Goal: Task Accomplishment & Management: Complete application form

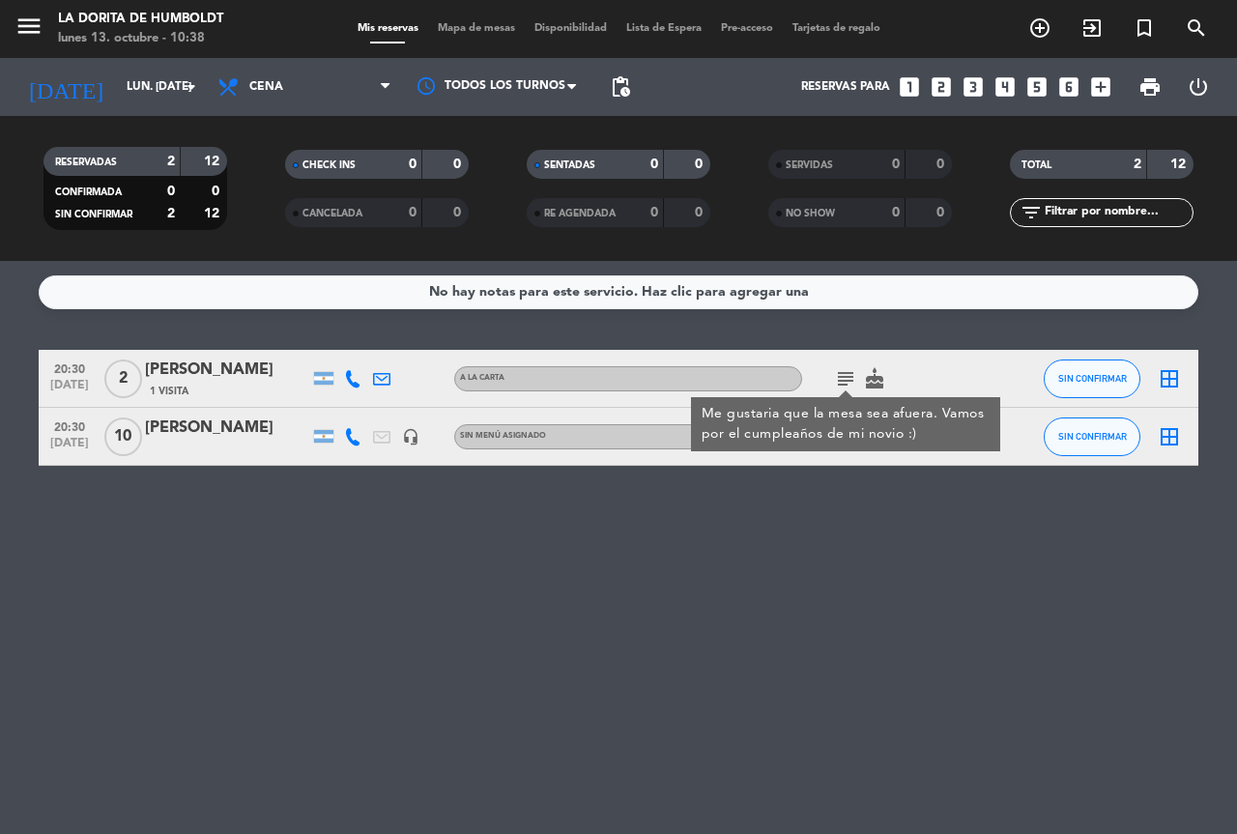
click at [1012, 85] on icon "looks_4" at bounding box center [1004, 86] width 25 height 25
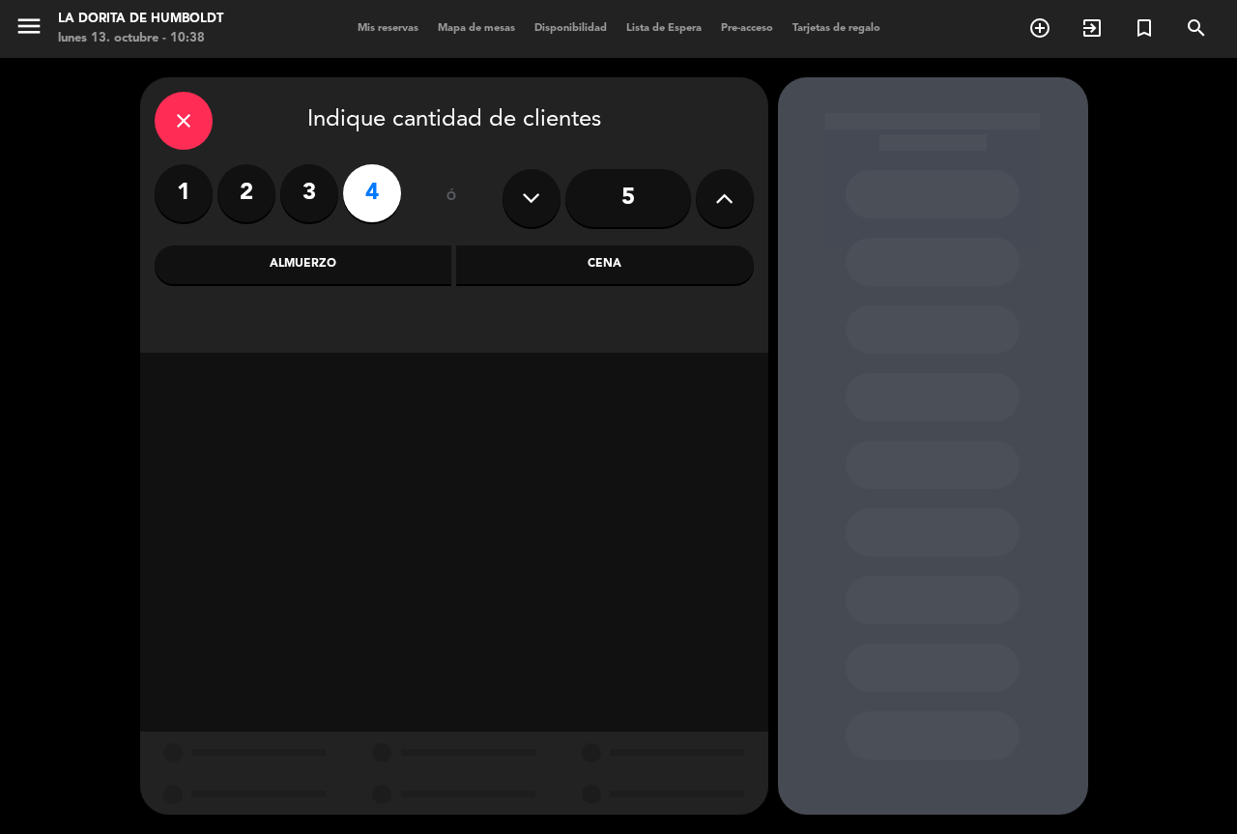
click at [372, 264] on div "Almuerzo" at bounding box center [304, 264] width 298 height 39
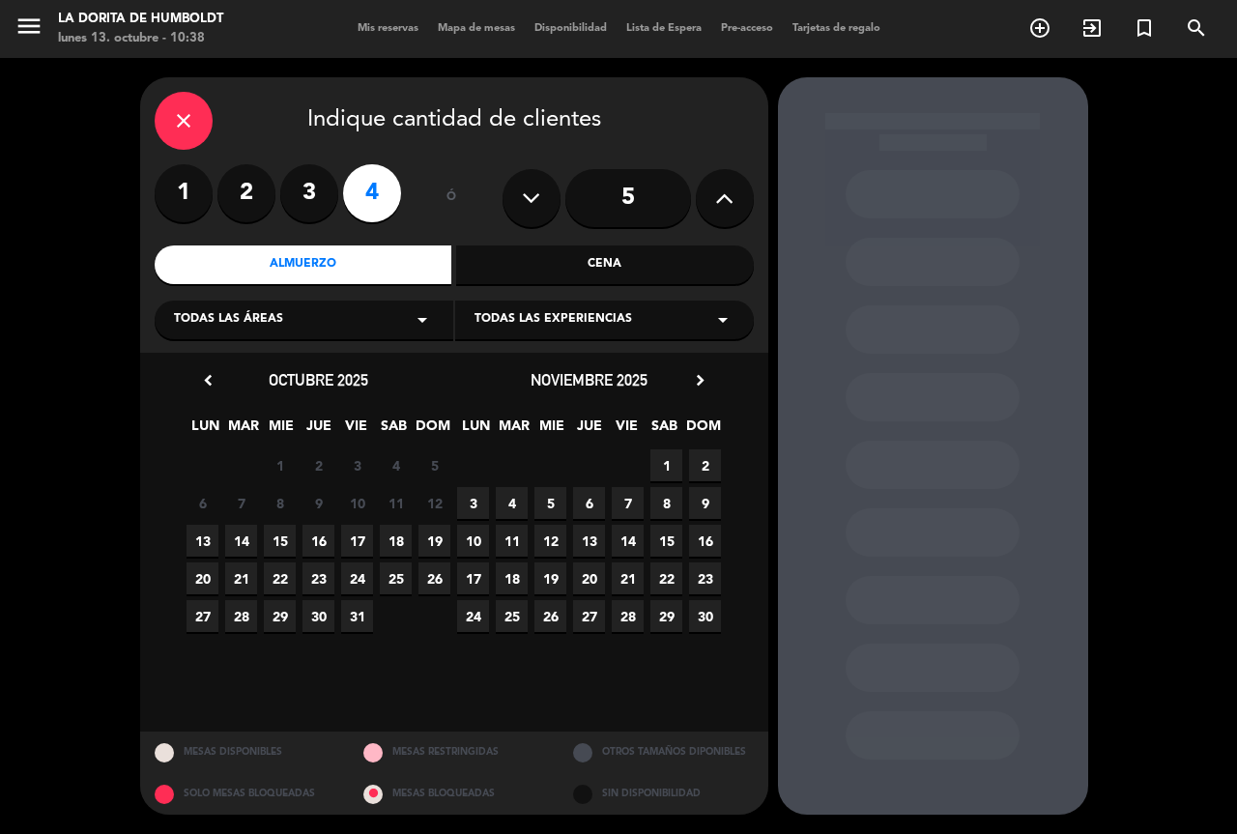
click at [439, 535] on span "19" at bounding box center [434, 541] width 32 height 32
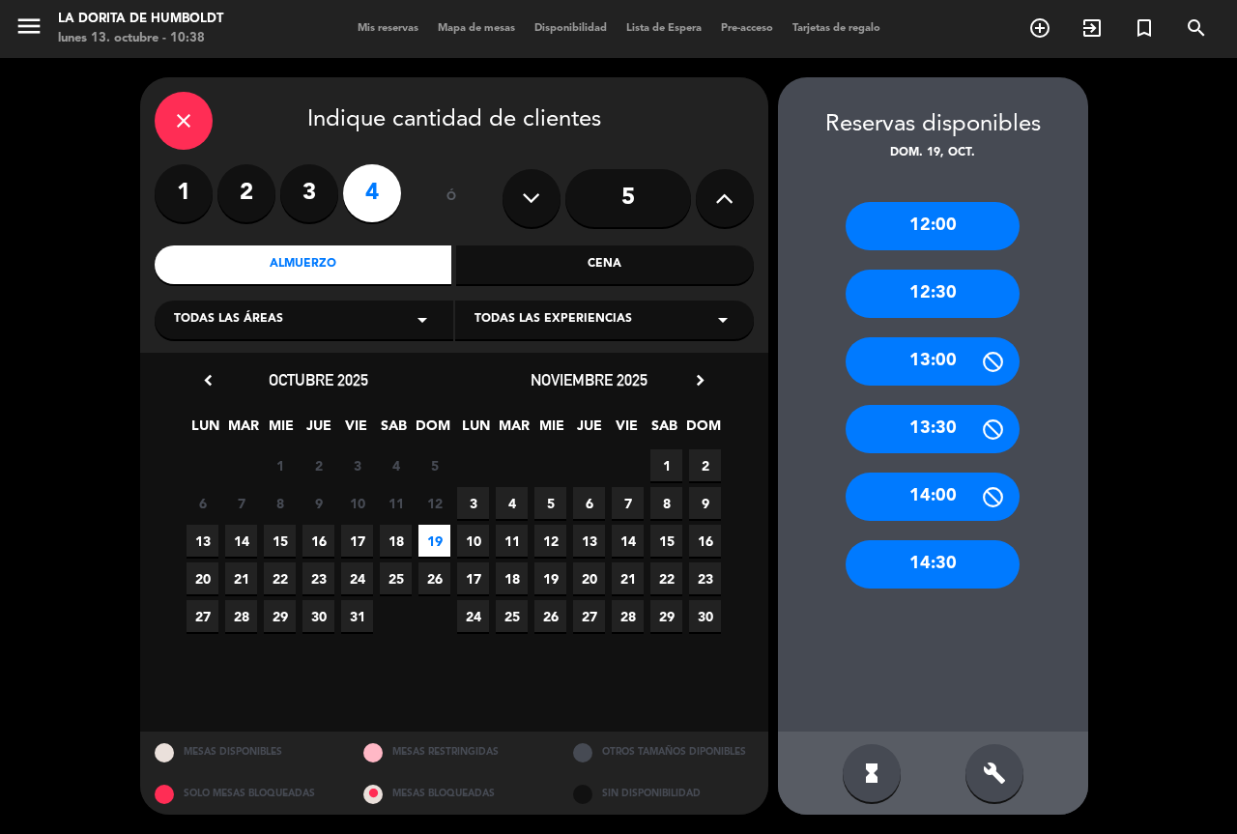
click at [921, 286] on div "12:30" at bounding box center [933, 294] width 174 height 48
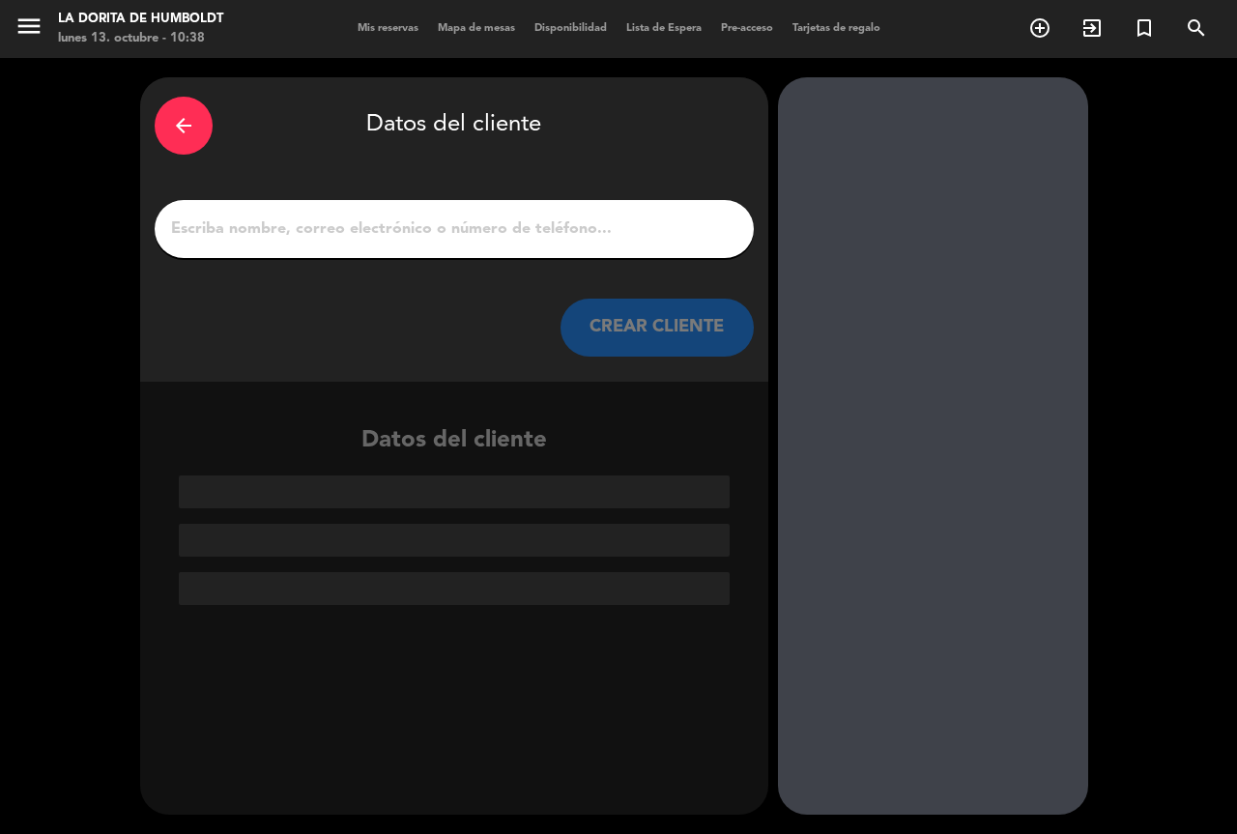
click at [275, 239] on input "1" at bounding box center [454, 229] width 570 height 27
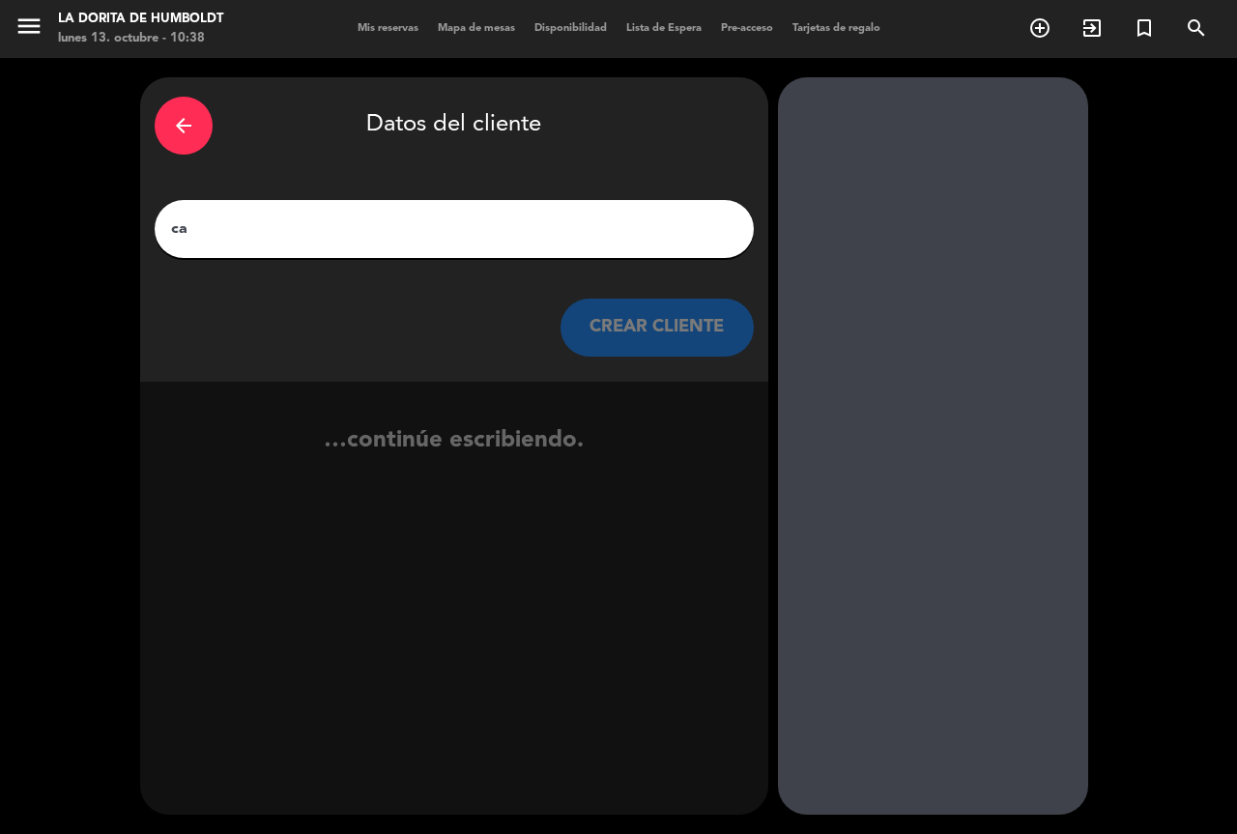
type input "c"
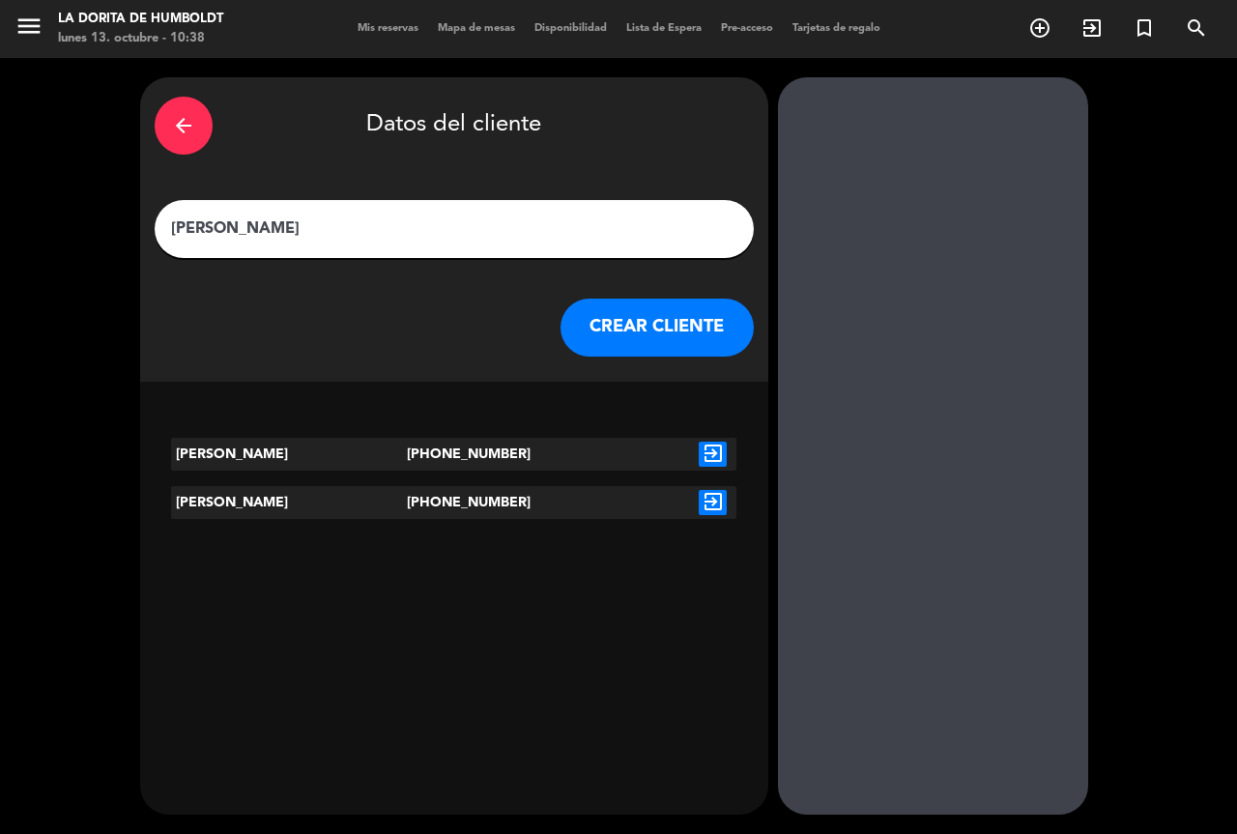
type input "[PERSON_NAME]"
click at [711, 448] on icon "exit_to_app" at bounding box center [713, 454] width 28 height 25
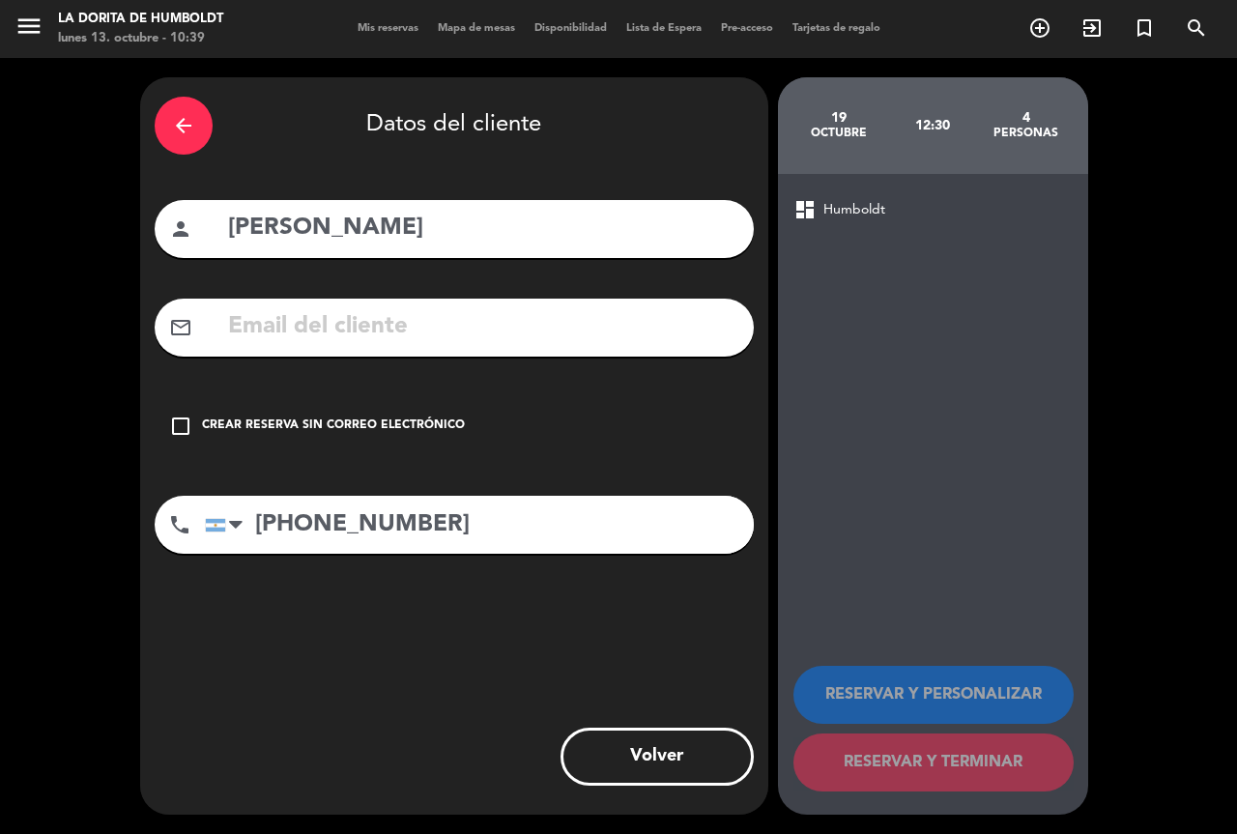
click at [171, 428] on icon "check_box_outline_blank" at bounding box center [180, 426] width 23 height 23
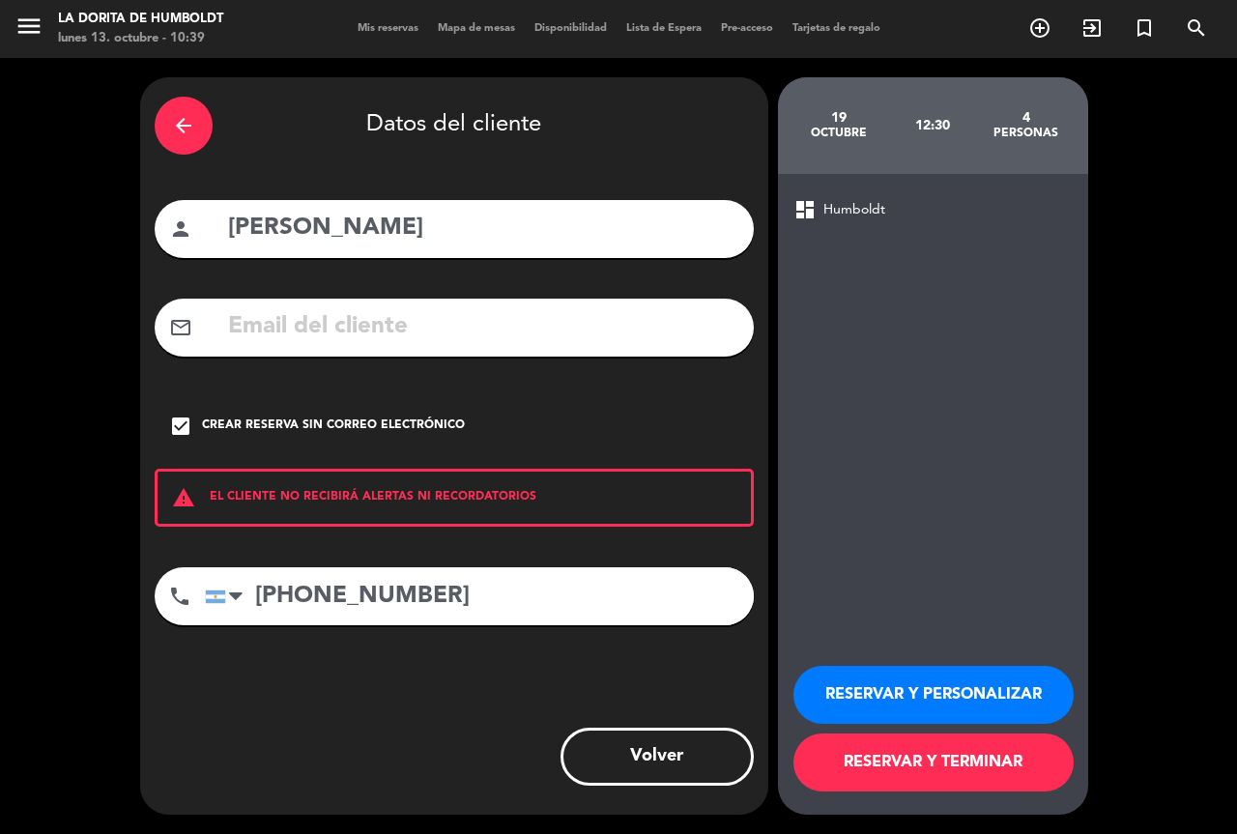
click at [990, 701] on button "RESERVAR Y PERSONALIZAR" at bounding box center [933, 695] width 280 height 58
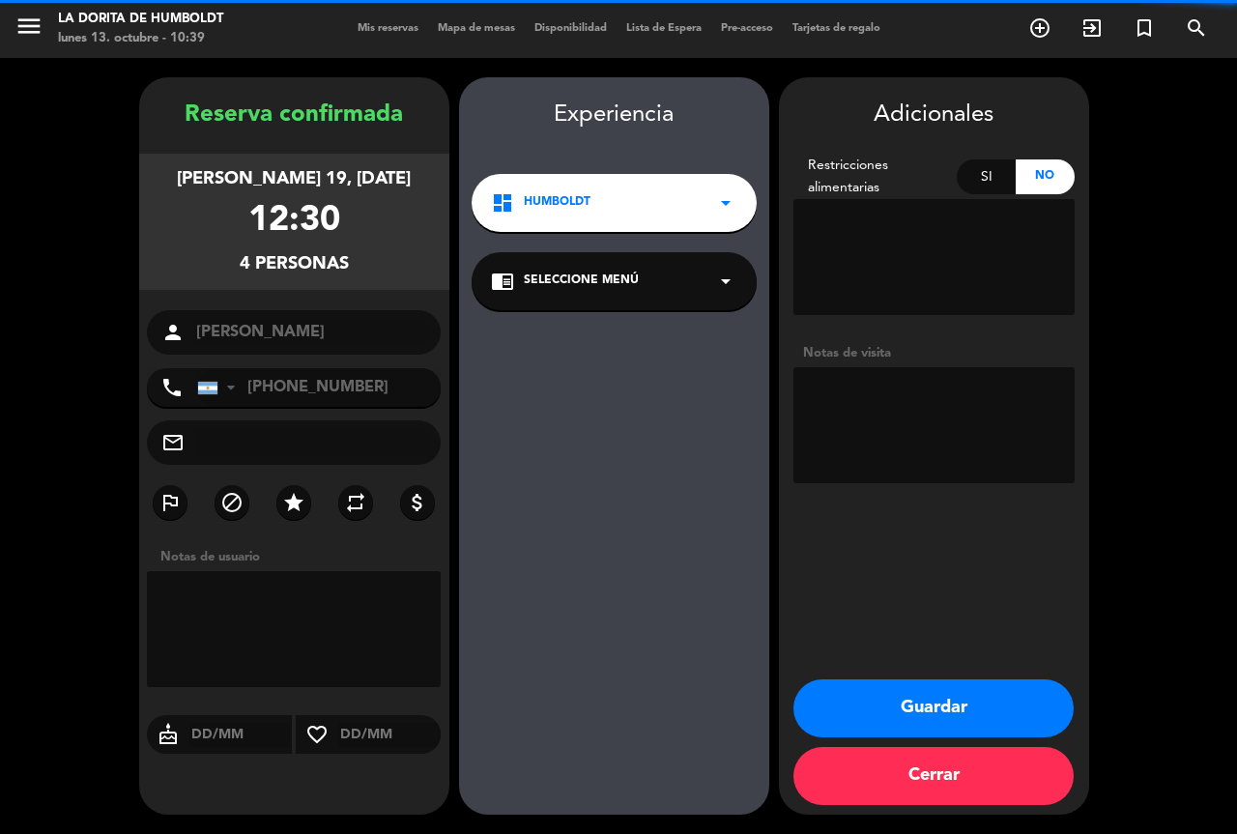
click at [966, 436] on textarea at bounding box center [933, 425] width 281 height 116
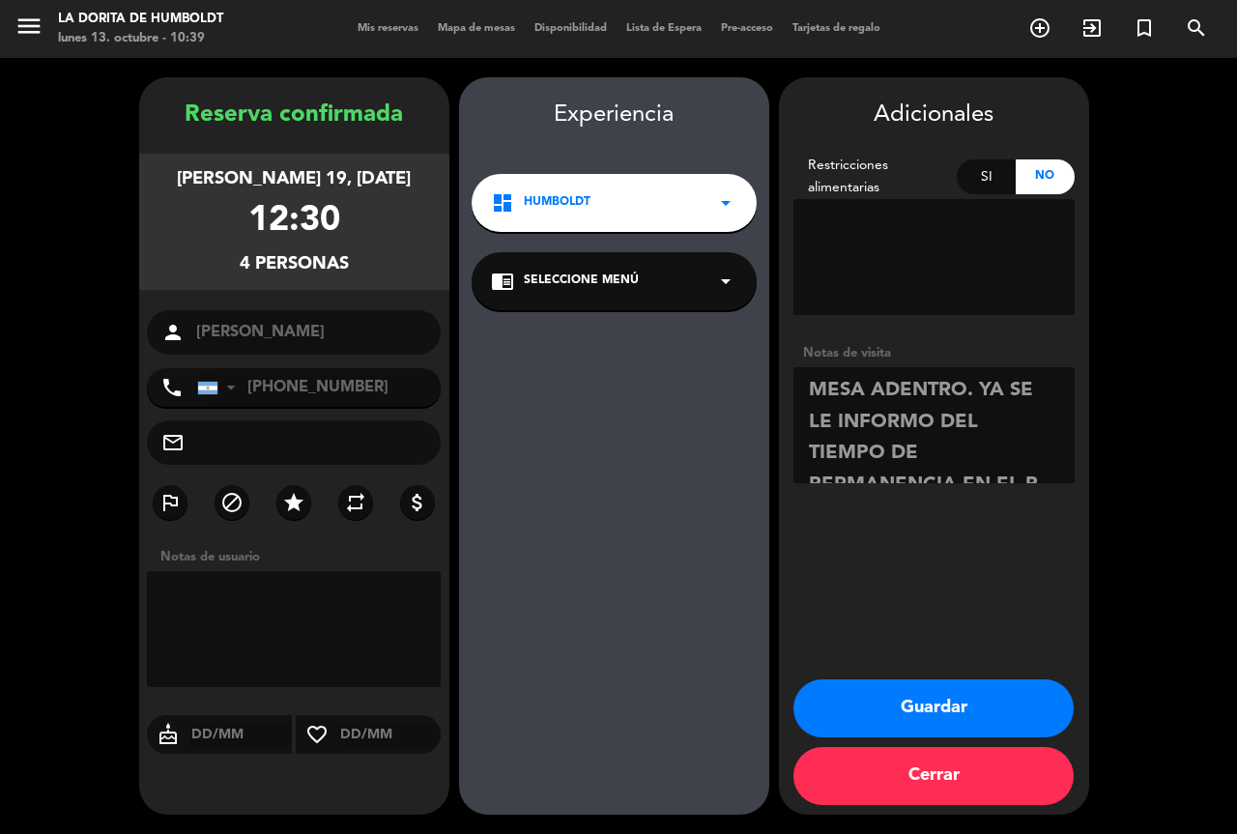
scroll to position [14, 0]
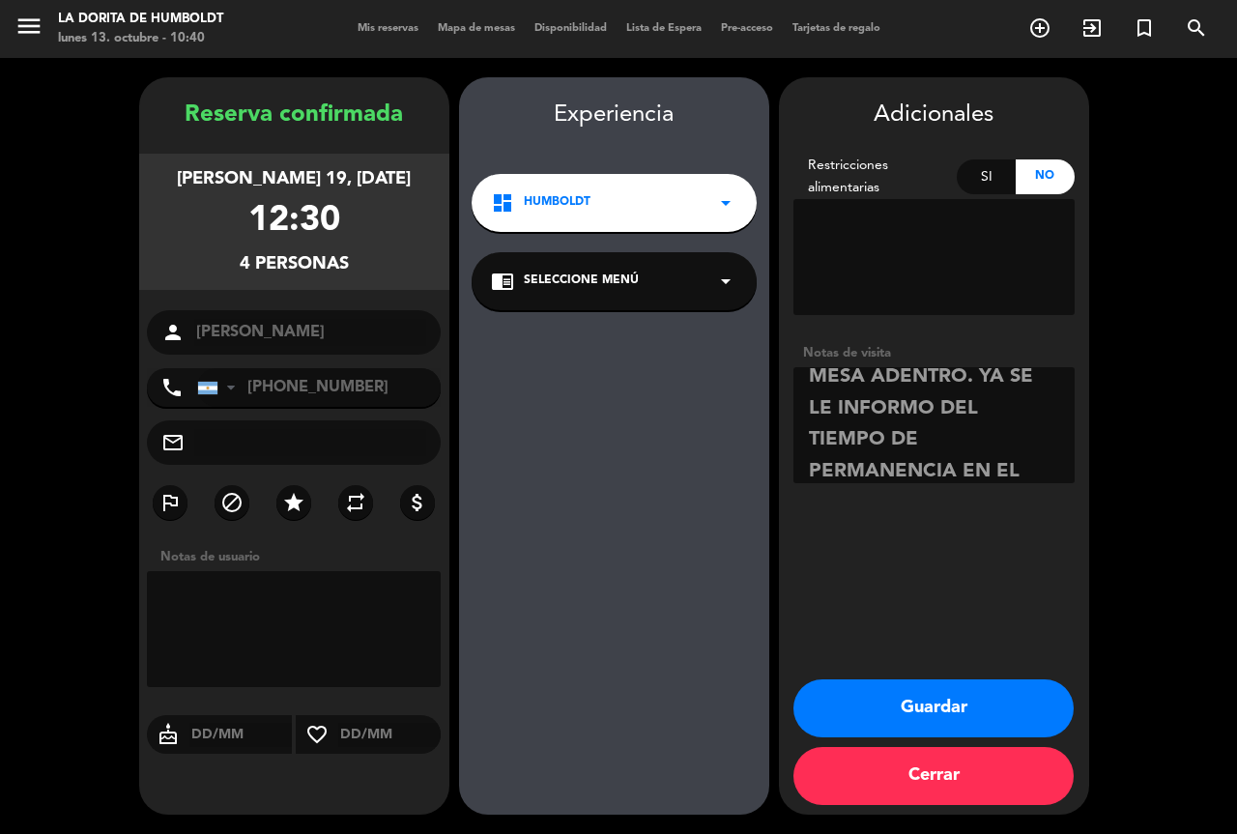
type textarea "MESA ADENTRO. YA SE LE INFORMO DEL TIEMPO DE PERMANENCIA EN EL PRIMER TURNO. [G…"
click at [873, 697] on button "Guardar" at bounding box center [933, 708] width 280 height 58
